Goal: Information Seeking & Learning: Learn about a topic

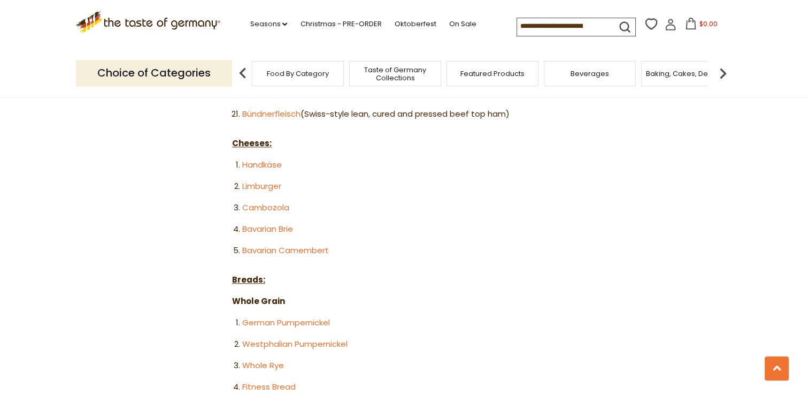
scroll to position [1142, 0]
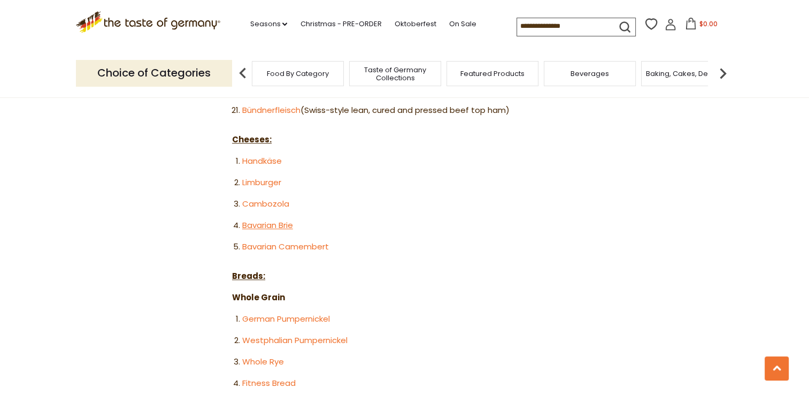
click at [275, 219] on link "Bavarian Brie" at bounding box center [267, 224] width 51 height 11
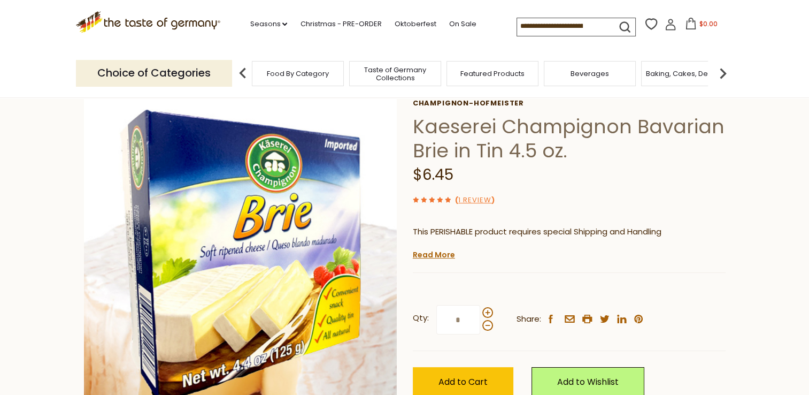
scroll to position [55, 0]
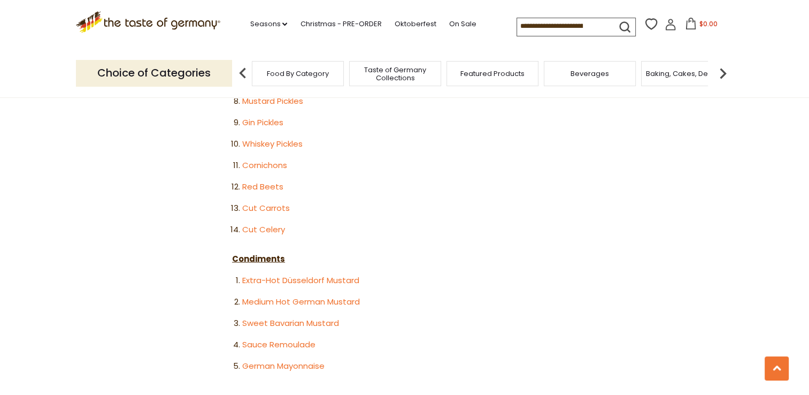
scroll to position [1964, 0]
